Goal: Use online tool/utility: Utilize a website feature to perform a specific function

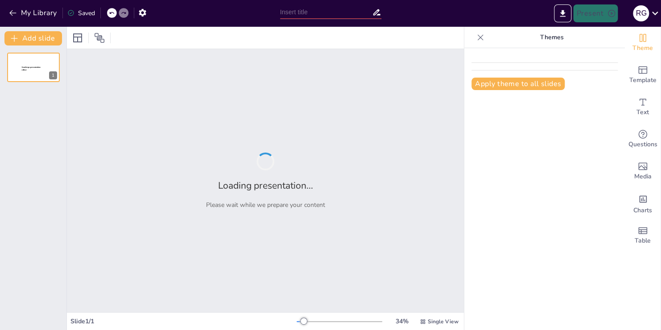
type input "Imported Suministro de balasto.pptx"
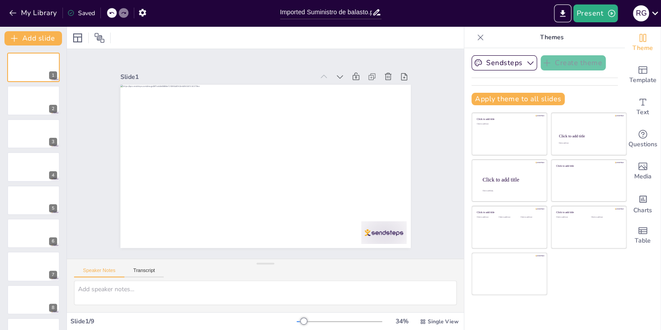
click at [457, 246] on div "Slide 1 Slide 2 Slide 3 Slide 4 Slide 5 Slide 6 Slide 7 Slide 8 Slide 9" at bounding box center [265, 154] width 417 height 250
click at [30, 104] on div at bounding box center [34, 101] width 54 height 30
click at [45, 138] on div at bounding box center [34, 134] width 54 height 30
click at [40, 173] on div at bounding box center [34, 167] width 54 height 30
click at [33, 205] on div at bounding box center [34, 200] width 54 height 30
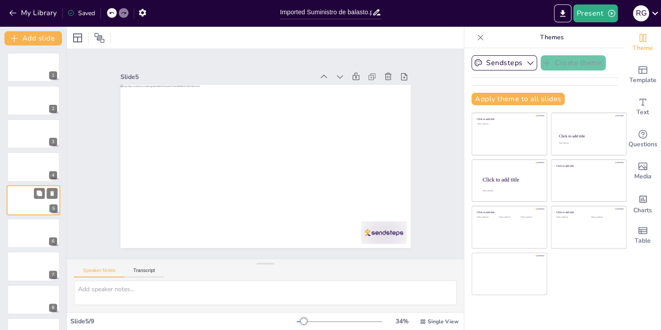
scroll to position [12, 0]
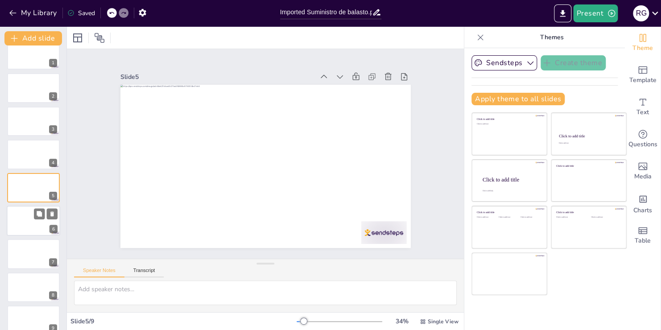
click at [32, 233] on div at bounding box center [34, 221] width 54 height 30
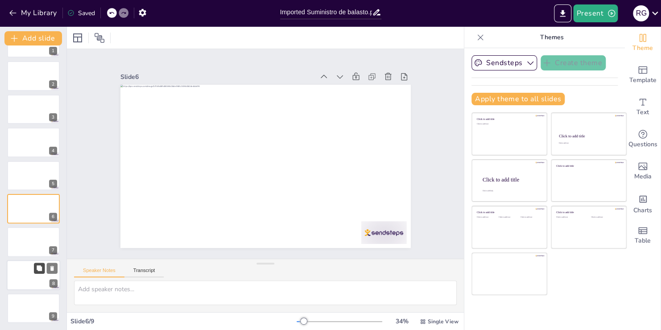
click at [36, 271] on button at bounding box center [39, 268] width 11 height 11
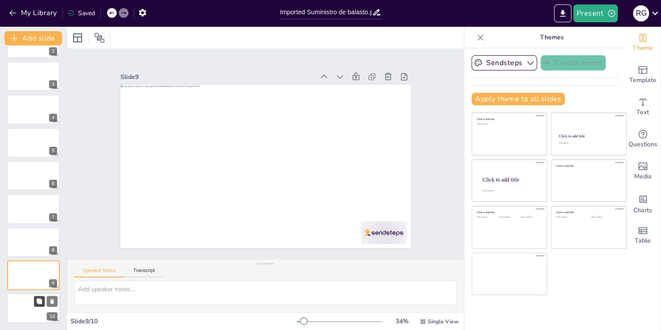
click at [35, 300] on button at bounding box center [39, 301] width 11 height 11
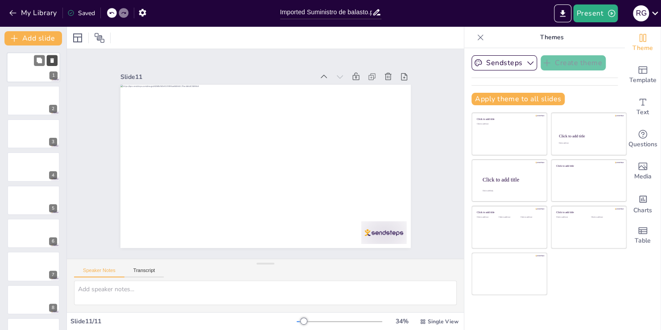
click at [47, 62] on button at bounding box center [52, 60] width 11 height 11
click at [90, 287] on textarea at bounding box center [265, 293] width 383 height 25
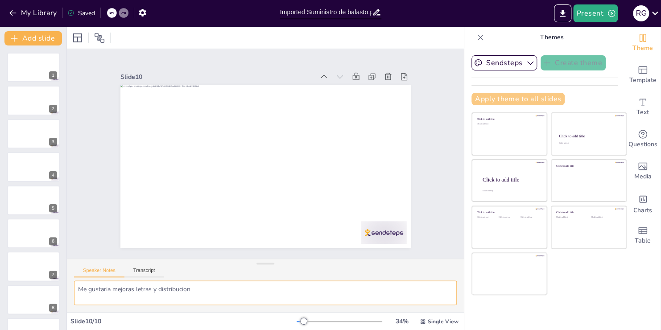
type textarea "Me gustaria mejoras letras y distribucion"
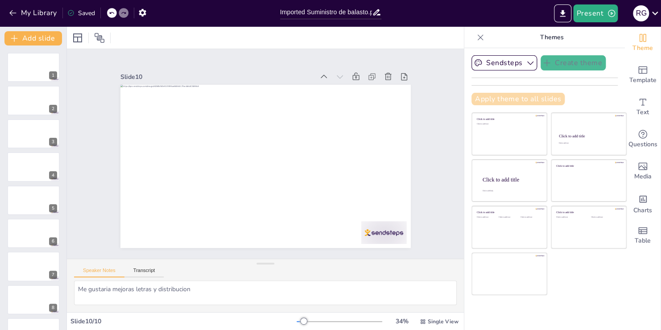
click at [542, 99] on button "Apply theme to all slides" at bounding box center [518, 99] width 93 height 12
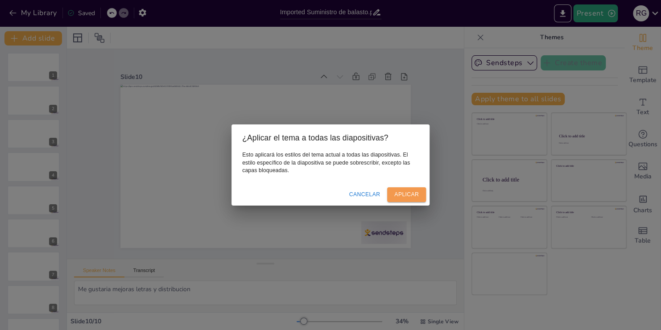
click at [412, 194] on button "Aplicar" at bounding box center [406, 194] width 39 height 15
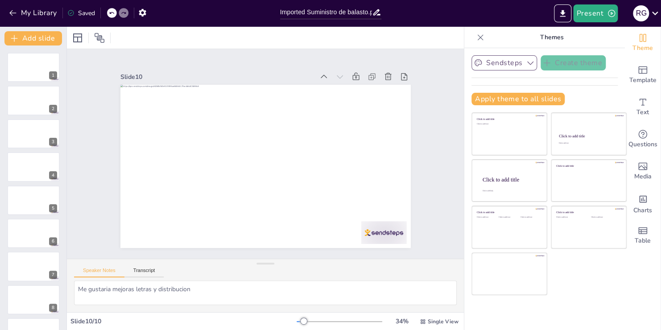
click at [528, 62] on icon "button" at bounding box center [531, 64] width 6 height 4
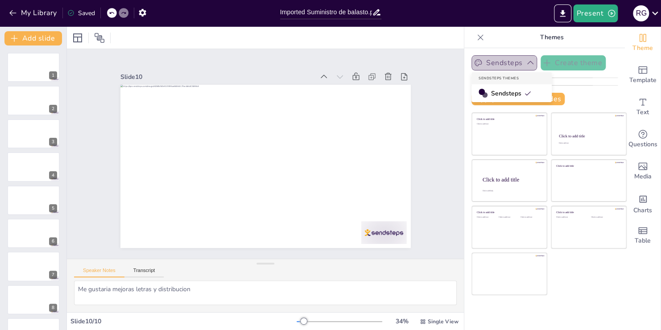
click at [526, 62] on icon "button" at bounding box center [530, 62] width 9 height 9
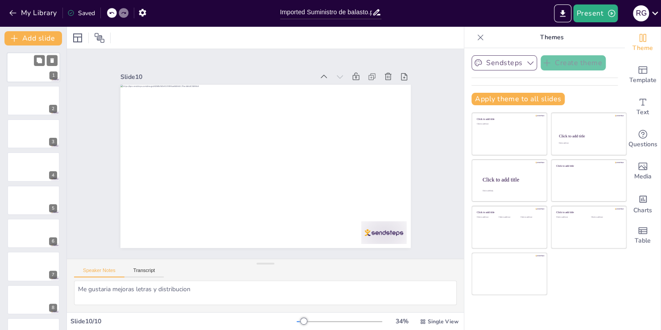
click at [36, 68] on div at bounding box center [34, 67] width 54 height 30
drag, startPoint x: 65, startPoint y: 71, endPoint x: 136, endPoint y: 300, distance: 240.7
click at [63, 52] on div "Add slide 1 2 3 4 5 6 7 8 9 10" at bounding box center [33, 178] width 67 height 303
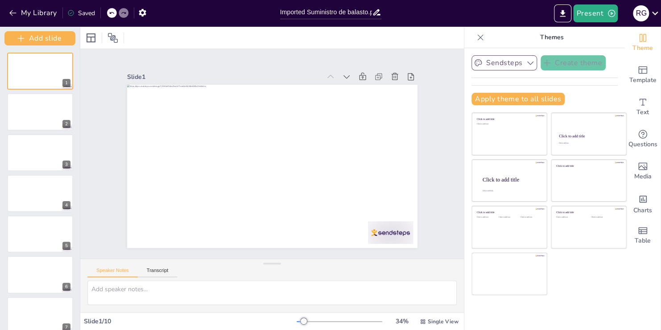
click at [112, 13] on icon at bounding box center [111, 12] width 5 height 5
click at [114, 13] on icon at bounding box center [111, 13] width 4 height 2
type textarea "Me gustaria mejoras letras y distribucio"
click at [40, 77] on div at bounding box center [40, 71] width 67 height 38
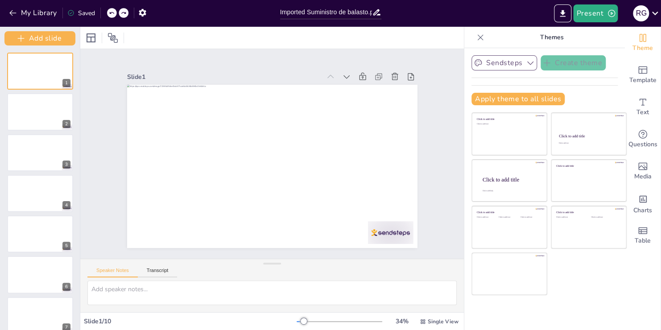
click at [111, 12] on icon at bounding box center [111, 12] width 5 height 5
click at [111, 12] on icon at bounding box center [111, 13] width 4 height 2
type textarea "Me gustaria mejoras letras y distrib"
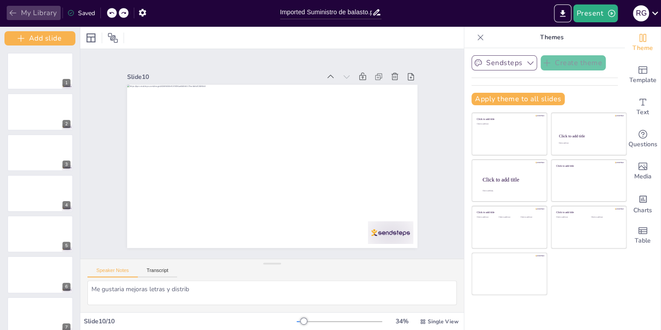
click at [11, 11] on icon "button" at bounding box center [12, 12] width 9 height 9
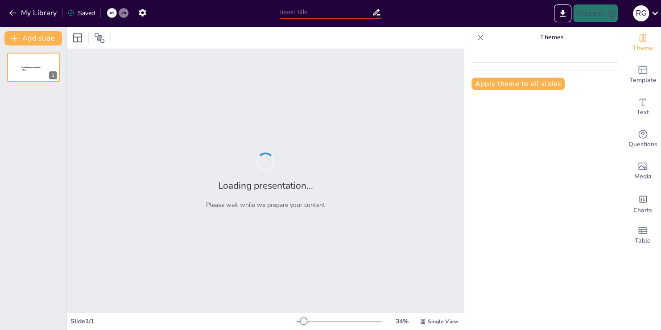
type input "Imported Suministro de balasto.pptx"
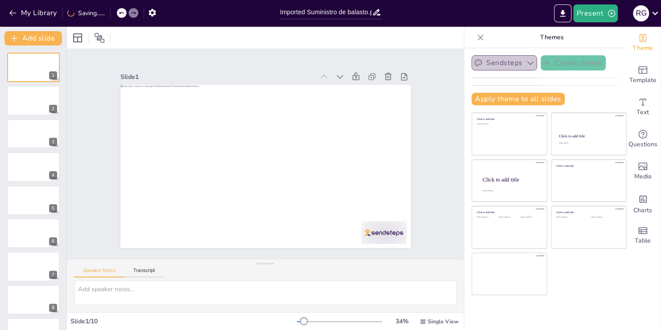
click at [472, 69] on button "Sendsteps" at bounding box center [505, 62] width 66 height 15
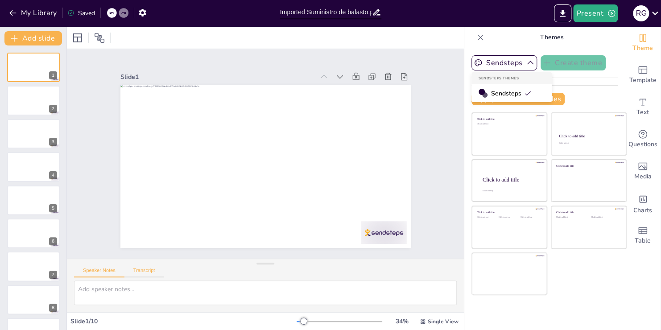
click at [153, 269] on button "Transcript" at bounding box center [145, 273] width 40 height 10
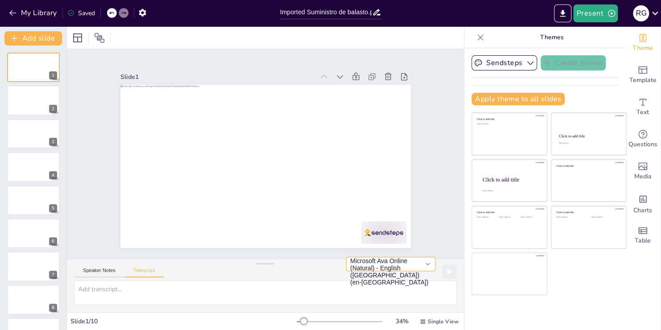
click at [422, 265] on button "Microsoft Ava Online (Natural) - English (United States) (en-US)" at bounding box center [390, 264] width 89 height 14
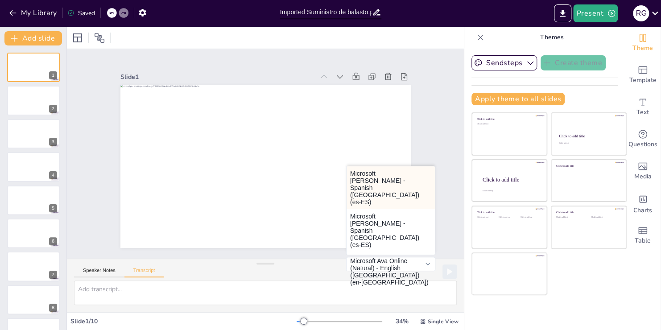
click at [374, 184] on button "Microsoft Helena - Spanish (Spain) (es-ES)" at bounding box center [391, 187] width 88 height 43
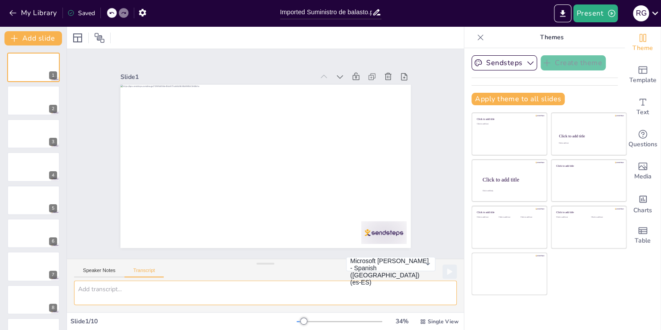
click at [130, 293] on textarea at bounding box center [265, 293] width 383 height 25
type textarea "Necesito mejoras tipo de letra"
click at [447, 270] on icon at bounding box center [449, 272] width 5 height 6
click at [385, 108] on icon at bounding box center [390, 113] width 11 height 11
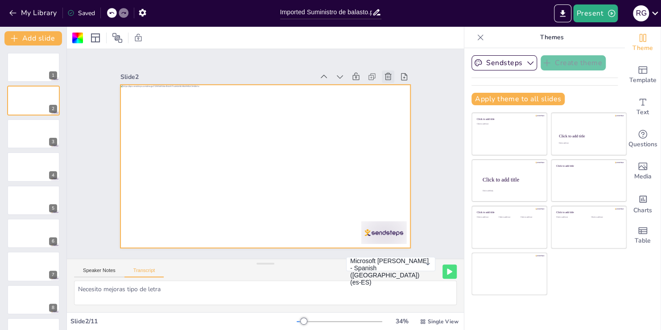
click at [385, 73] on icon at bounding box center [388, 76] width 7 height 7
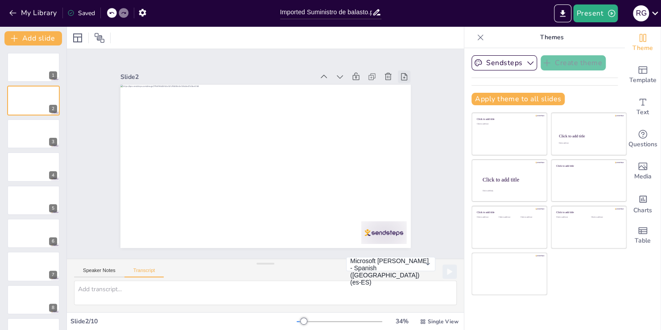
click at [412, 102] on icon at bounding box center [417, 107] width 11 height 11
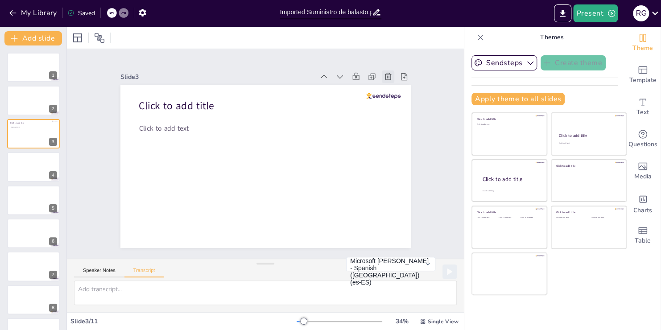
click at [391, 85] on icon at bounding box center [396, 90] width 10 height 10
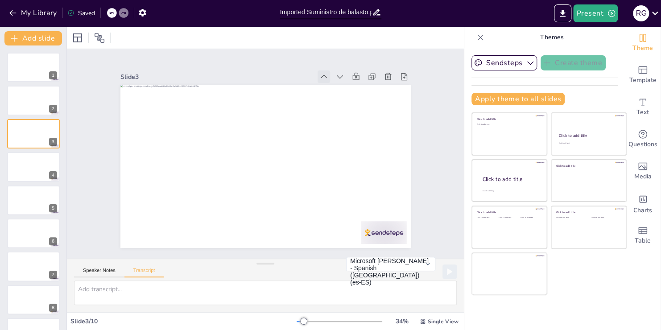
click at [334, 85] on icon at bounding box center [339, 90] width 11 height 11
click at [359, 82] on icon at bounding box center [364, 87] width 10 height 10
click at [365, 92] on icon at bounding box center [370, 97] width 11 height 11
click at [142, 10] on icon "button" at bounding box center [142, 13] width 7 height 8
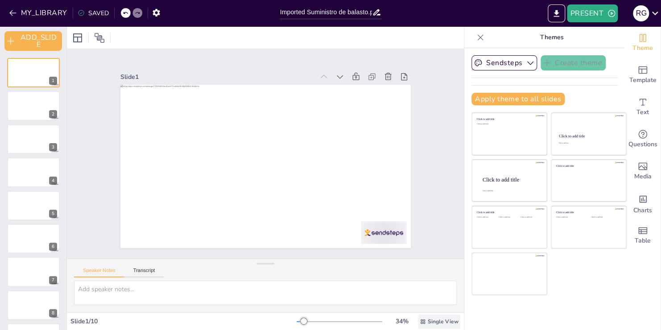
click at [435, 325] on span "Single View" at bounding box center [443, 321] width 31 height 7
click at [429, 300] on span "List View" at bounding box center [426, 302] width 47 height 8
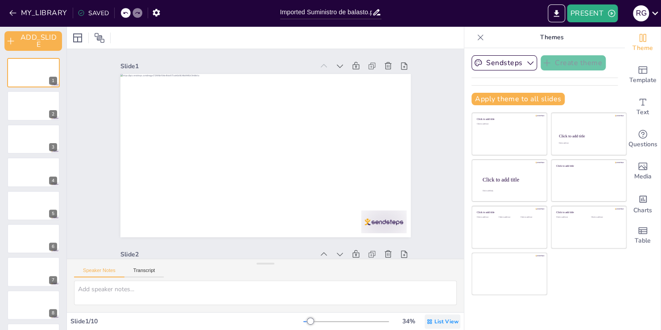
click at [438, 323] on span "List View" at bounding box center [447, 321] width 24 height 7
click at [437, 278] on div "Single View" at bounding box center [430, 284] width 48 height 18
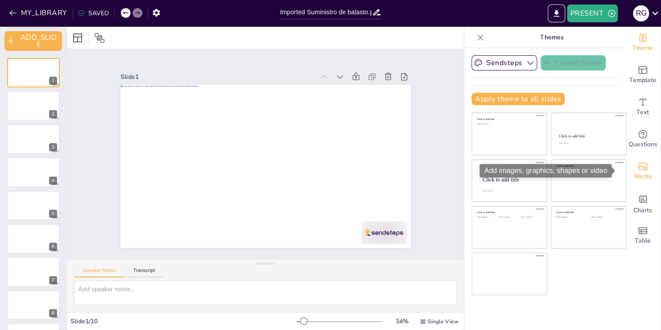
click at [639, 160] on div "Media" at bounding box center [643, 171] width 36 height 32
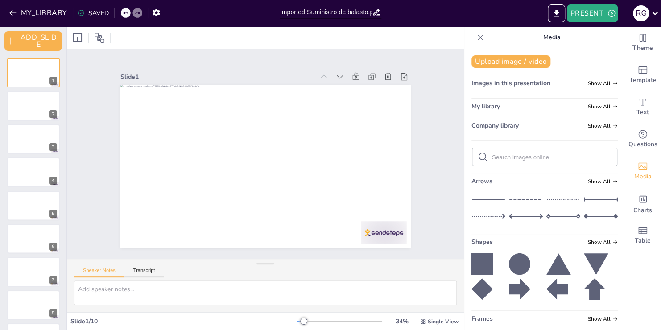
click at [517, 282] on icon at bounding box center [519, 289] width 21 height 21
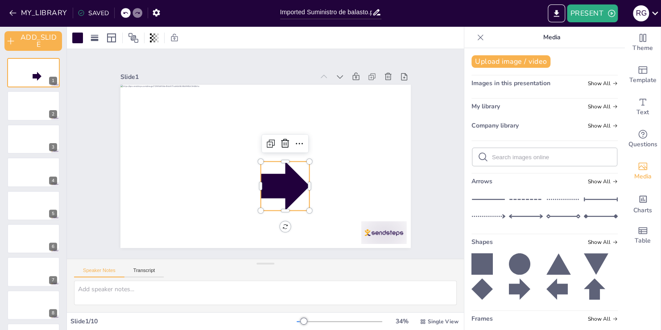
click at [124, 14] on icon at bounding box center [125, 12] width 5 height 5
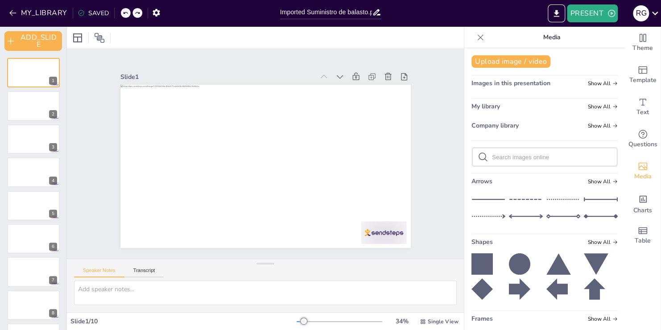
scroll to position [50, 0]
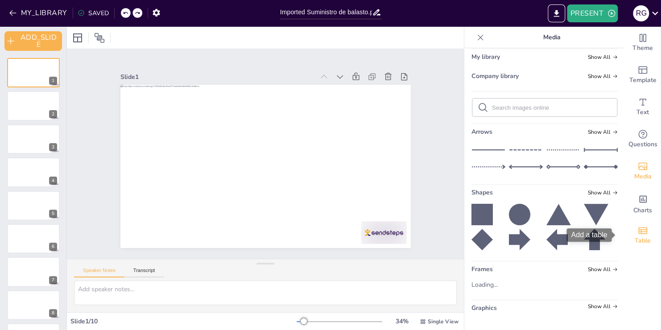
click at [639, 235] on icon "Add a table" at bounding box center [643, 230] width 11 height 11
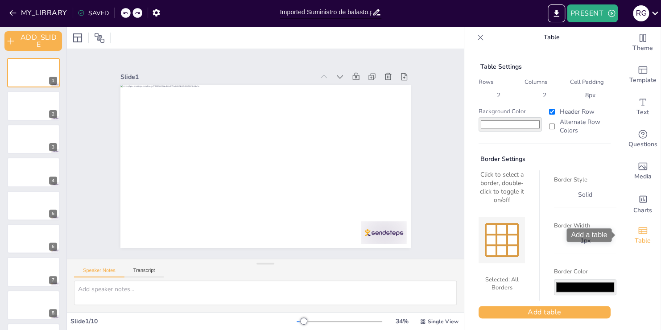
click at [639, 235] on icon "Add a table" at bounding box center [643, 230] width 11 height 11
click at [104, 37] on icon at bounding box center [99, 38] width 11 height 11
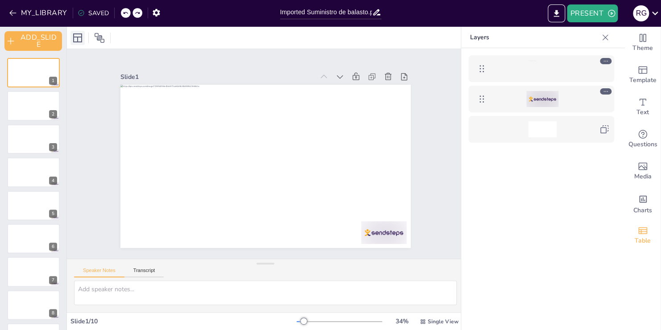
click at [79, 38] on icon at bounding box center [77, 38] width 11 height 11
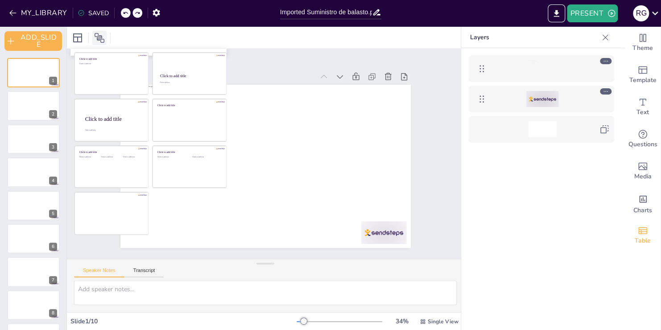
click at [100, 40] on icon at bounding box center [99, 38] width 11 height 11
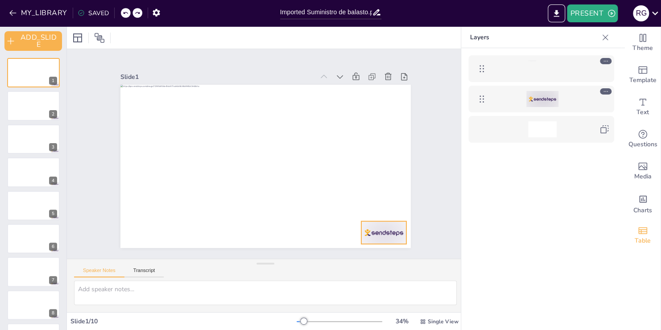
click at [538, 97] on div at bounding box center [543, 99] width 32 height 16
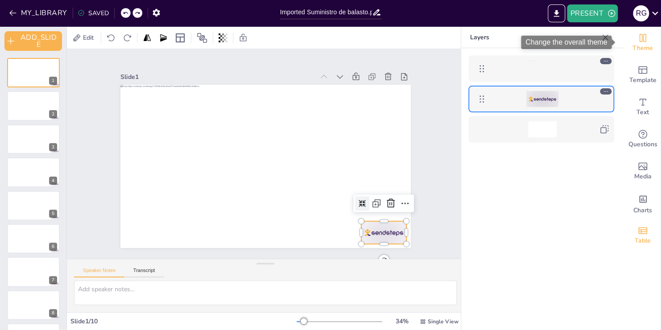
click at [640, 42] on icon "Change the overall theme" at bounding box center [643, 38] width 11 height 11
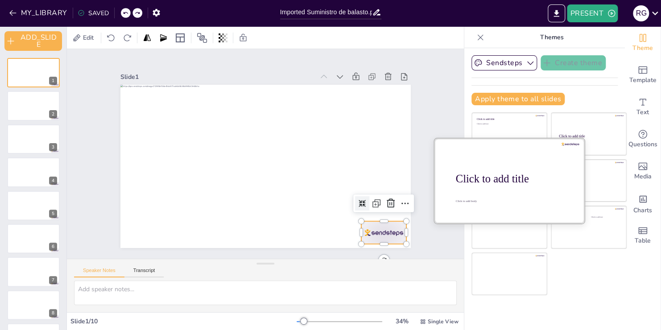
click at [511, 184] on div at bounding box center [510, 180] width 150 height 84
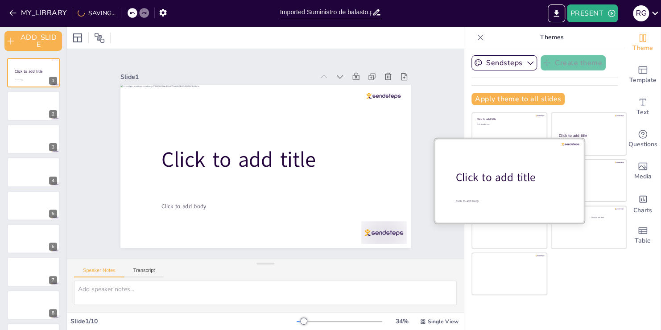
click at [515, 184] on div "Click to add title" at bounding box center [513, 177] width 114 height 15
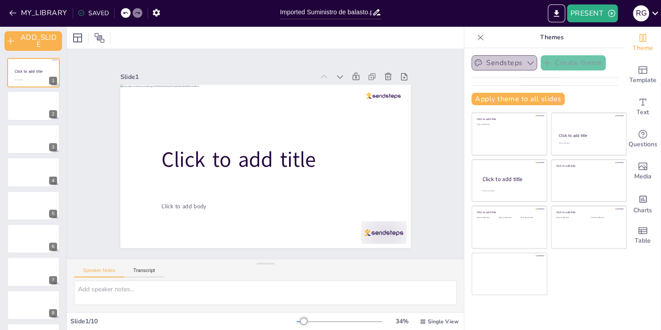
click at [508, 57] on button "Sendsteps" at bounding box center [505, 62] width 66 height 15
click at [503, 91] on span "Sendsteps" at bounding box center [511, 93] width 40 height 8
